Goal: Navigation & Orientation: Understand site structure

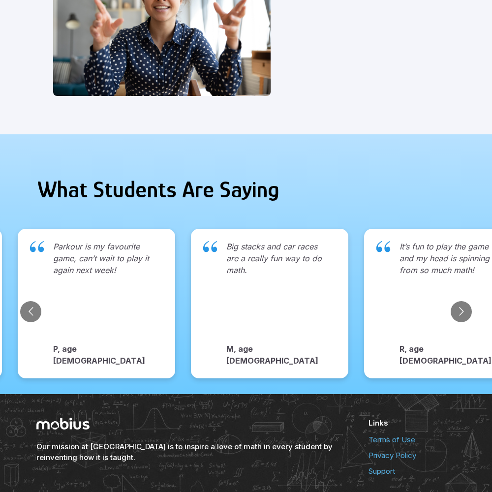
scroll to position [1011, 0]
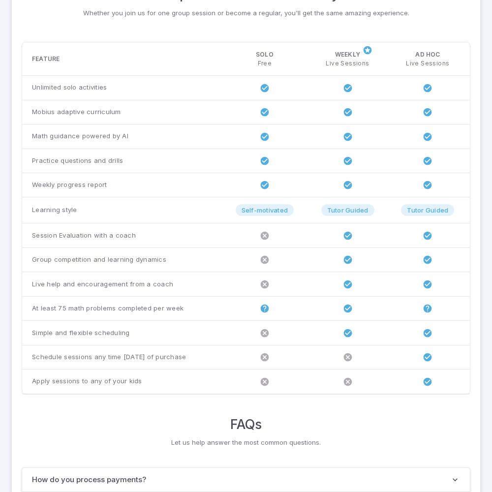
scroll to position [755, 0]
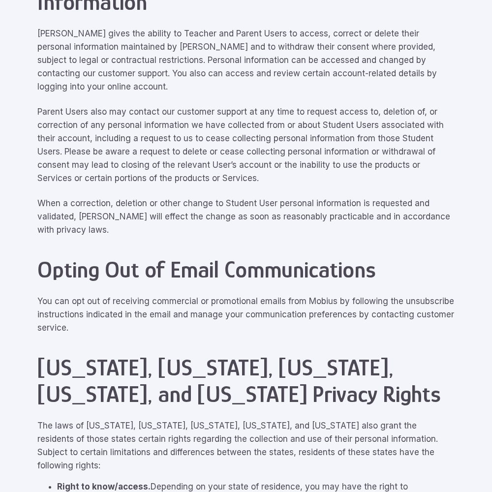
scroll to position [4429, 0]
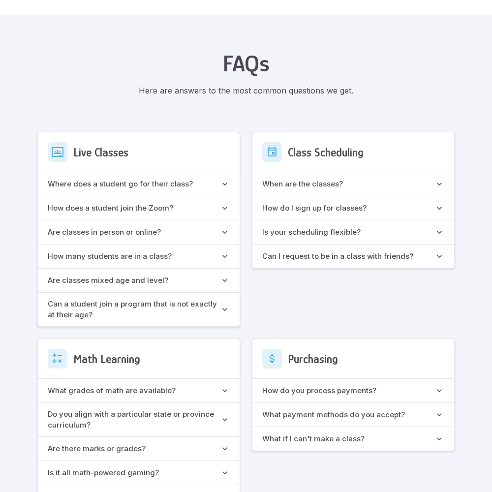
scroll to position [874, 0]
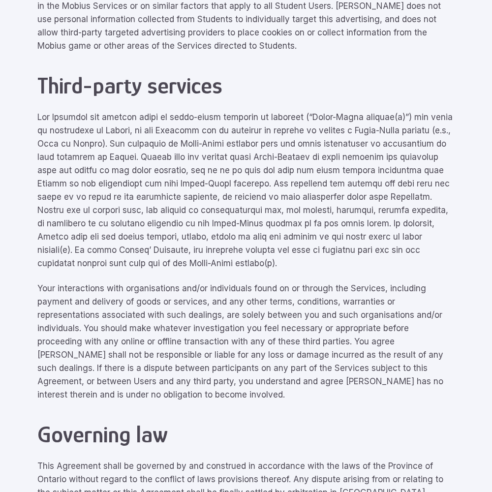
scroll to position [4429, 0]
